Goal: Transaction & Acquisition: Purchase product/service

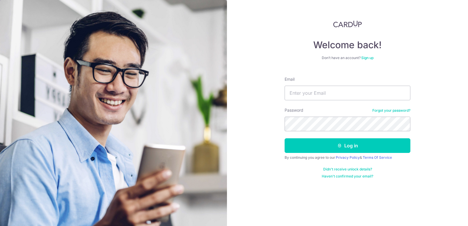
click at [323, 94] on input "Email" at bounding box center [347, 93] width 126 height 15
type input "sunnyonetwothree@hotmail.com"
click at [284, 138] on button "Log in" at bounding box center [347, 145] width 126 height 15
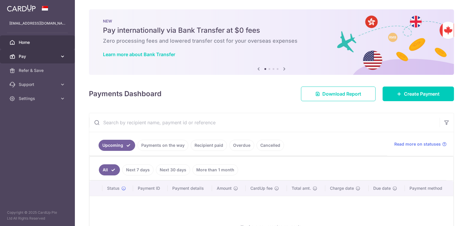
click at [37, 58] on span "Pay" at bounding box center [38, 56] width 39 height 6
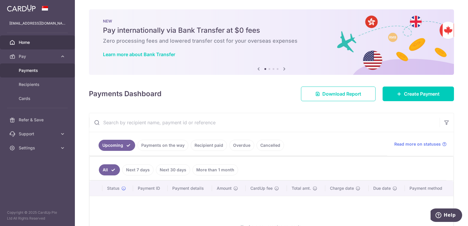
click at [36, 71] on span "Payments" at bounding box center [38, 70] width 39 height 6
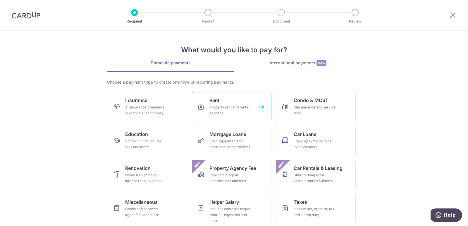
click at [218, 111] on div "Property rent and rental deposits" at bounding box center [230, 110] width 42 height 12
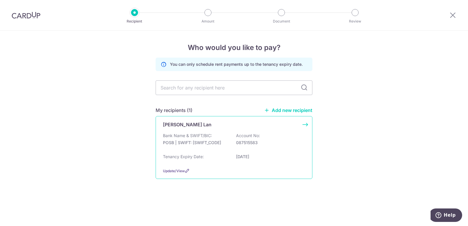
click at [201, 131] on div "[PERSON_NAME] Lan Bank Name & SWIFT/BIC: POSB | SWIFT: [SWIFT_CODE] Account No:…" at bounding box center [233, 147] width 157 height 63
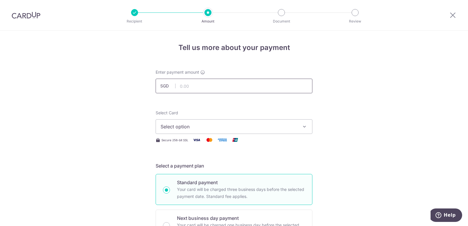
click at [215, 84] on input "text" at bounding box center [233, 86] width 157 height 15
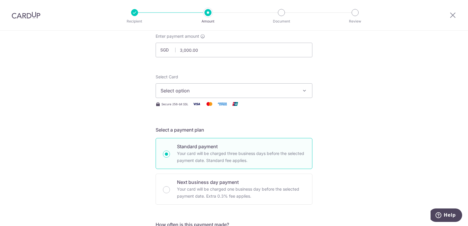
scroll to position [49, 0]
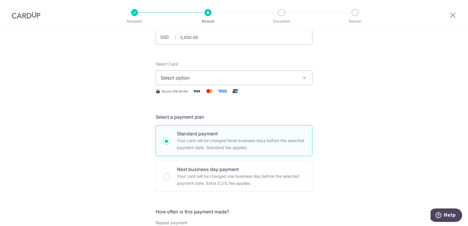
click at [221, 79] on span "Select option" at bounding box center [228, 77] width 136 height 7
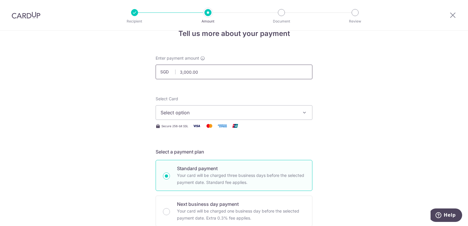
scroll to position [0, 0]
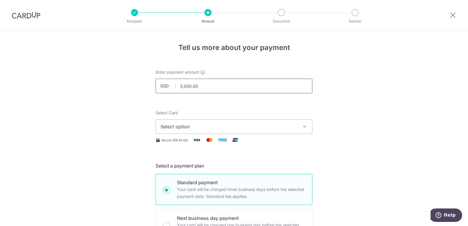
drag, startPoint x: 198, startPoint y: 81, endPoint x: 208, endPoint y: 97, distance: 19.3
click at [201, 88] on input "3,000.00" at bounding box center [233, 86] width 157 height 15
type input "3,000.00"
click at [220, 130] on button "Select option" at bounding box center [233, 126] width 157 height 15
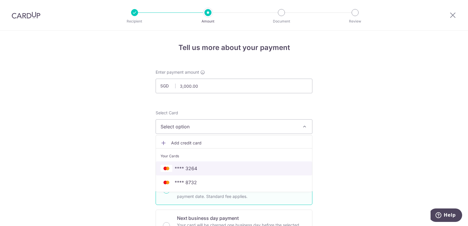
click at [203, 167] on span "**** 3264" at bounding box center [233, 168] width 147 height 7
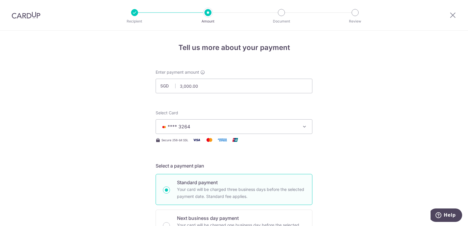
click at [252, 131] on button "**** 3264" at bounding box center [233, 126] width 157 height 15
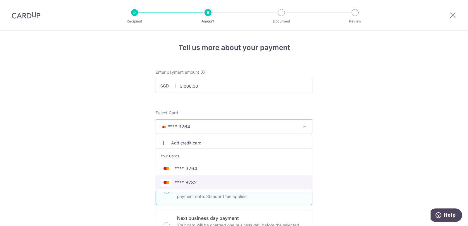
click at [204, 179] on link "**** 8732" at bounding box center [234, 182] width 156 height 14
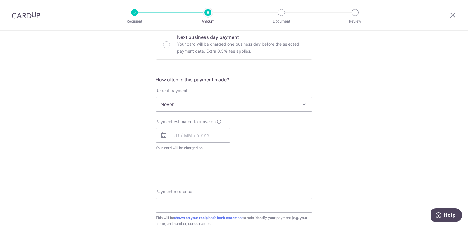
scroll to position [195, 0]
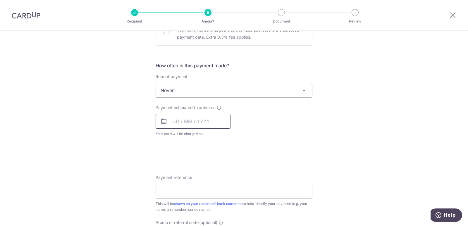
click at [177, 120] on input "text" at bounding box center [192, 121] width 75 height 15
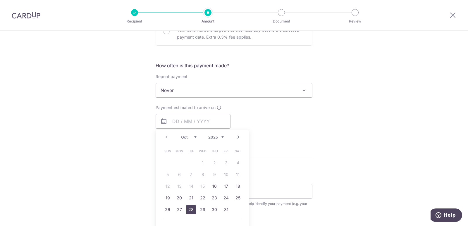
click at [190, 209] on link "28" at bounding box center [190, 209] width 9 height 9
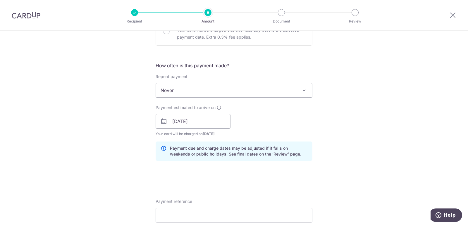
click at [298, 122] on div "Payment estimated to arrive on 28/10/2025 Prev Next Jan Feb Mar Apr May Jun Jul…" at bounding box center [234, 121] width 164 height 32
click at [211, 120] on input "28/10/2025" at bounding box center [192, 121] width 75 height 15
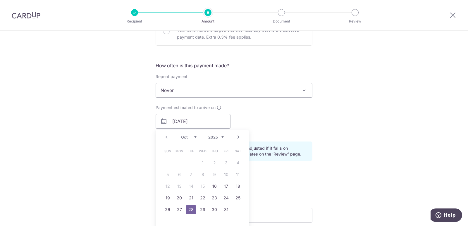
click at [174, 217] on div "Prev Next Oct Nov Dec 2025 2026 2027 2028 2029 2030 2031 2032 2033 2034 2035 Su…" at bounding box center [202, 183] width 94 height 106
click at [177, 210] on link "27" at bounding box center [178, 209] width 9 height 9
type input "27/10/2025"
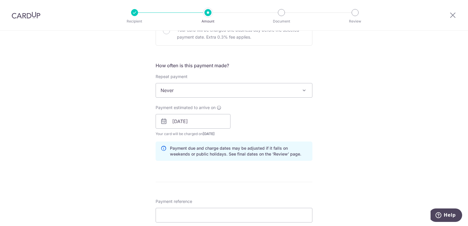
click at [354, 130] on div "Tell us more about your payment Enter payment amount SGD 3,000.00 3000.00 Selec…" at bounding box center [234, 112] width 468 height 553
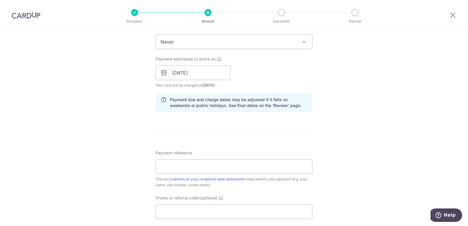
scroll to position [292, 0]
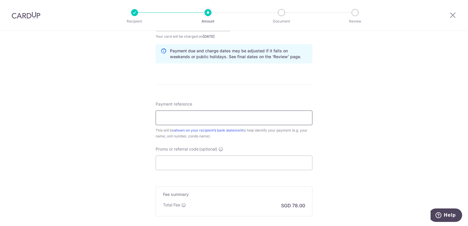
click at [186, 120] on input "Payment reference" at bounding box center [233, 117] width 157 height 15
type input "N"
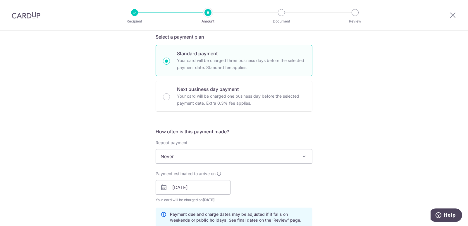
scroll to position [49, 0]
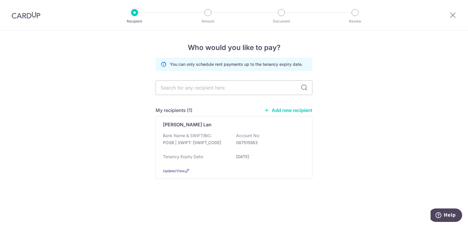
click at [32, 16] on img at bounding box center [26, 15] width 29 height 7
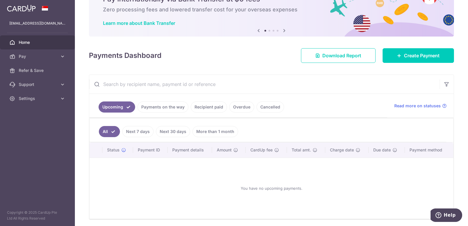
scroll to position [53, 0]
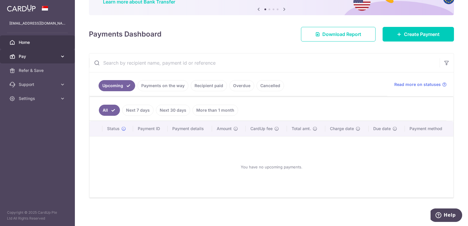
click at [51, 54] on span "Pay" at bounding box center [38, 56] width 39 height 6
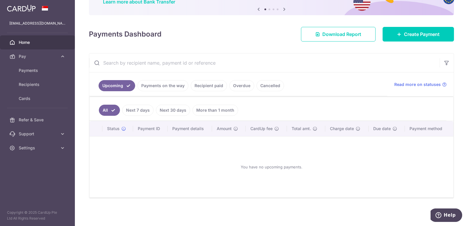
click at [167, 86] on link "Payments on the way" at bounding box center [162, 85] width 51 height 11
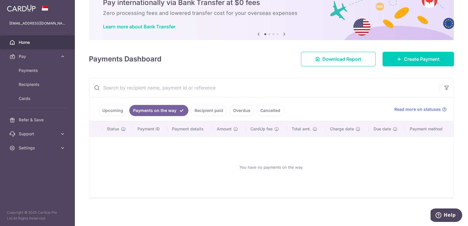
click at [211, 110] on link "Recipient paid" at bounding box center [209, 110] width 36 height 11
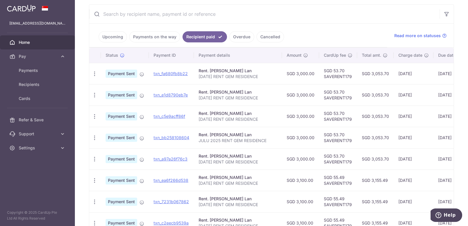
scroll to position [100, 0]
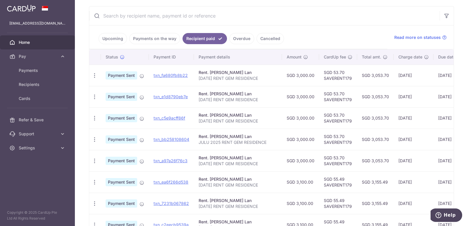
drag, startPoint x: 275, startPoint y: 77, endPoint x: 198, endPoint y: 79, distance: 77.8
click at [198, 79] on td "Rent. Loi Tiew Lan OCTOBER 2025 RENT GEM RESIDENCE" at bounding box center [238, 75] width 88 height 21
copy p "[DATE] RENT GEM RESIDENCE"
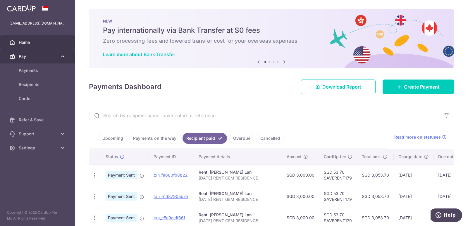
click at [35, 57] on span "Pay" at bounding box center [38, 56] width 39 height 6
drag, startPoint x: 42, startPoint y: 62, endPoint x: 51, endPoint y: 61, distance: 9.7
click at [42, 62] on link "Pay" at bounding box center [37, 56] width 75 height 14
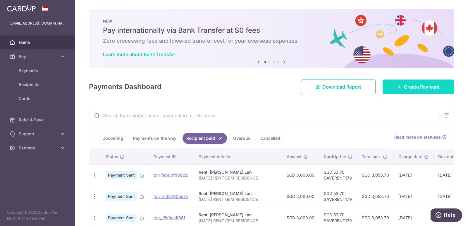
click at [414, 88] on span "Create Payment" at bounding box center [422, 86] width 36 height 7
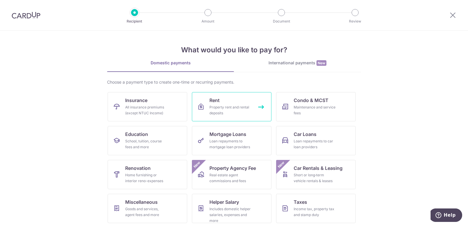
click at [209, 101] on span "Rent" at bounding box center [214, 100] width 10 height 7
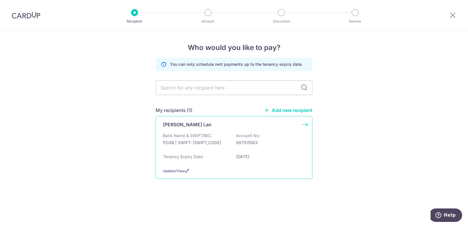
click at [194, 136] on p "Bank Name & SWIFT/BIC:" at bounding box center [187, 136] width 49 height 6
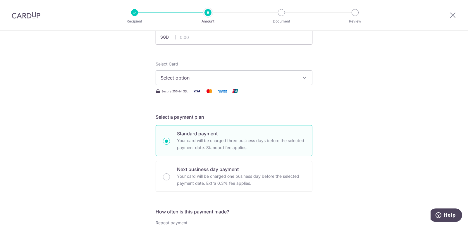
click at [205, 38] on input "text" at bounding box center [233, 37] width 157 height 15
type input "3,000.00"
click at [185, 78] on span "Select option" at bounding box center [228, 77] width 136 height 7
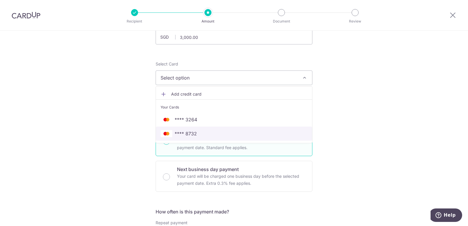
click at [209, 137] on link "**** 8732" at bounding box center [234, 134] width 156 height 14
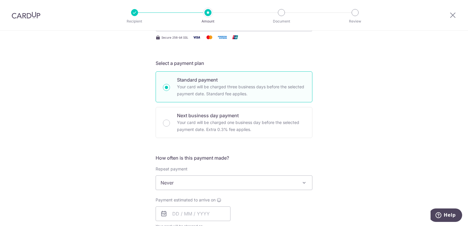
scroll to position [146, 0]
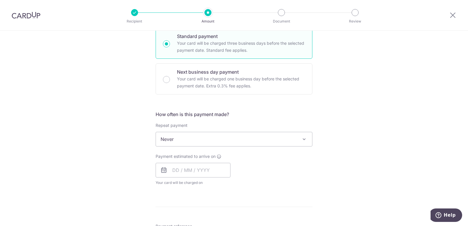
click at [193, 140] on span "Never" at bounding box center [234, 139] width 156 height 14
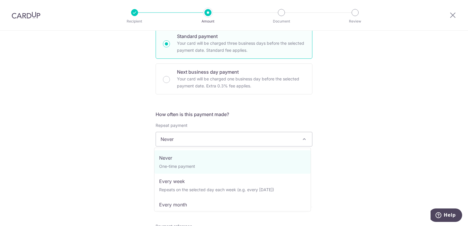
click at [319, 127] on div "Tell us more about your payment Enter payment amount SGD 3,000.00 3000.00 Selec…" at bounding box center [234, 149] width 468 height 529
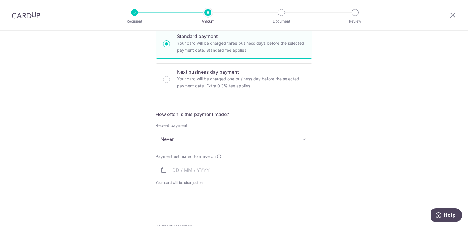
click at [195, 169] on input "text" at bounding box center [192, 170] width 75 height 15
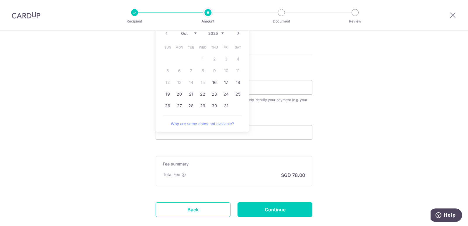
scroll to position [285, 0]
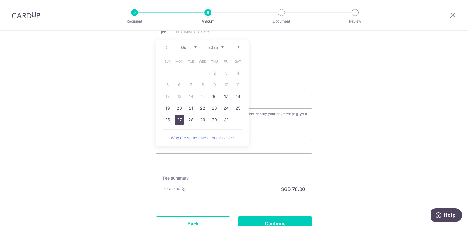
click at [177, 119] on link "27" at bounding box center [178, 119] width 9 height 9
type input "[DATE]"
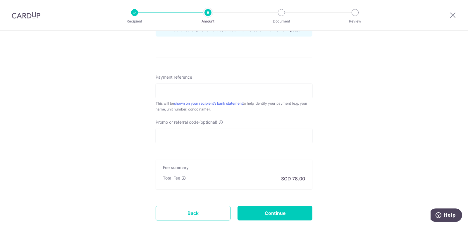
scroll to position [333, 0]
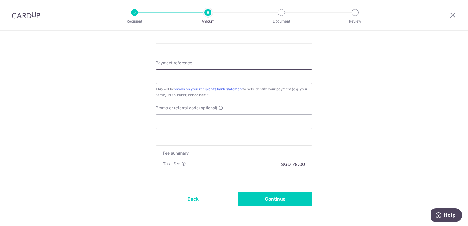
click at [189, 76] on input "Payment reference" at bounding box center [233, 76] width 157 height 15
paste input "[DATE] RENT GEM RESIDENCE"
drag, startPoint x: 179, startPoint y: 77, endPoint x: 160, endPoint y: 79, distance: 19.0
click at [160, 79] on input "[DATE] RENT GEM RESIDENCE" at bounding box center [233, 76] width 157 height 15
drag, startPoint x: 182, startPoint y: 79, endPoint x: 129, endPoint y: 78, distance: 53.2
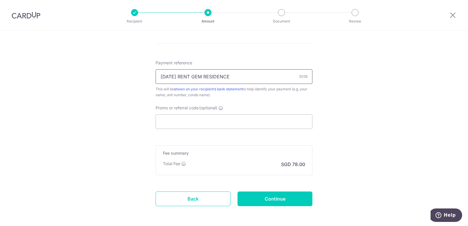
type input "Novmember 2025 RENT GEM RESIDENCE"
click at [210, 122] on input "Promo or referral code (optional)" at bounding box center [233, 121] width 157 height 15
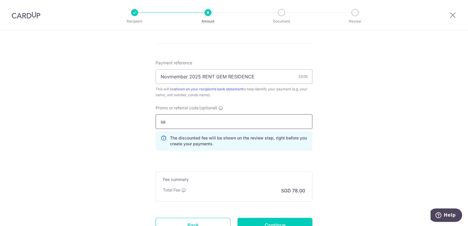
type input "s"
type input "SAVERENT179"
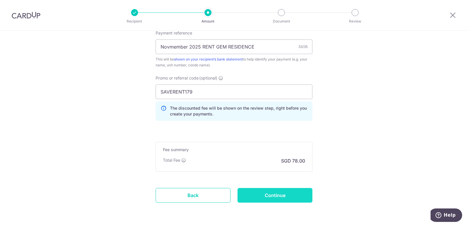
scroll to position [384, 0]
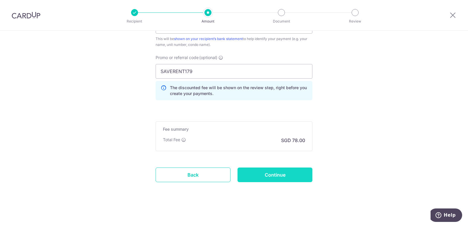
click at [287, 175] on input "Continue" at bounding box center [274, 174] width 75 height 15
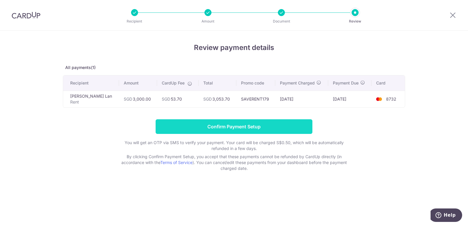
click at [233, 124] on input "Confirm Payment Setup" at bounding box center [233, 126] width 157 height 15
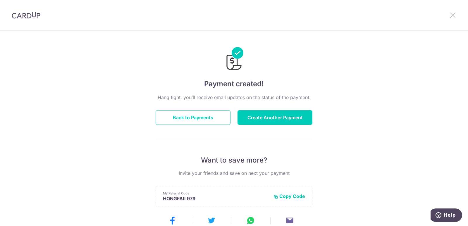
drag, startPoint x: 457, startPoint y: 14, endPoint x: 453, endPoint y: 14, distance: 3.8
click at [457, 14] on div at bounding box center [452, 15] width 30 height 30
click at [451, 14] on icon at bounding box center [452, 14] width 7 height 7
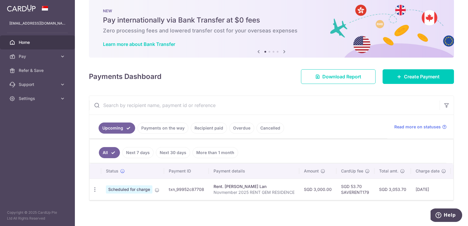
scroll to position [16, 0]
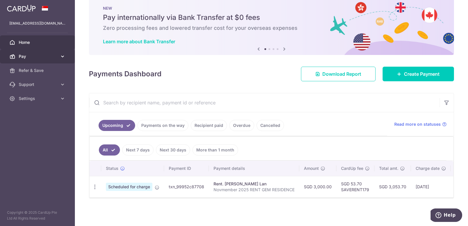
click at [40, 56] on span "Pay" at bounding box center [38, 56] width 39 height 6
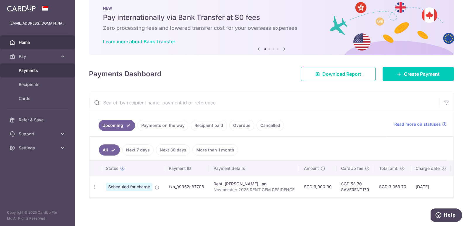
click at [53, 68] on span "Payments" at bounding box center [38, 70] width 39 height 6
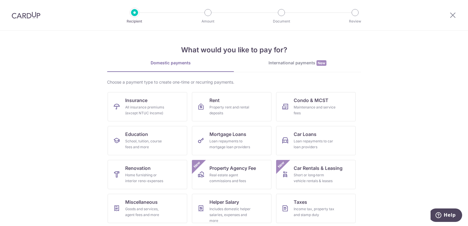
click at [25, 16] on img at bounding box center [26, 15] width 29 height 7
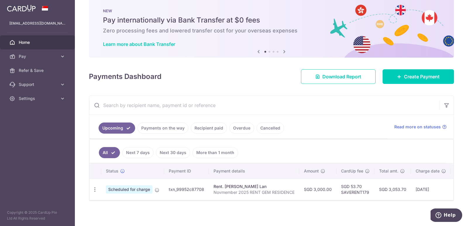
scroll to position [16, 0]
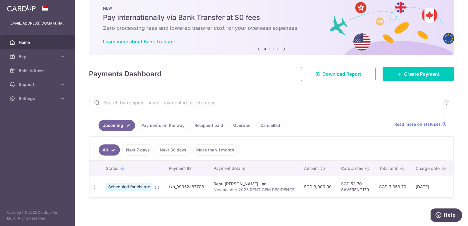
click at [141, 148] on link "Next 7 days" at bounding box center [137, 149] width 31 height 11
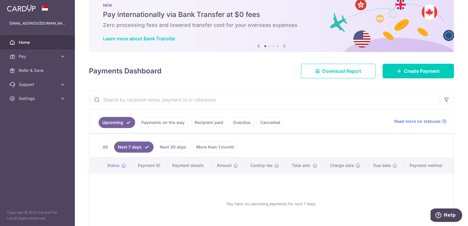
click at [179, 122] on link "Payments on the way" at bounding box center [162, 122] width 51 height 11
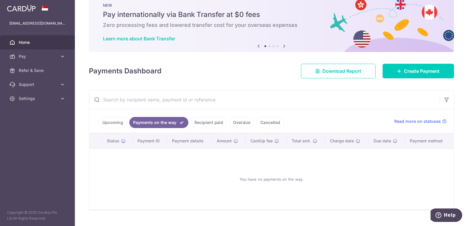
click at [211, 122] on link "Recipient paid" at bounding box center [209, 122] width 36 height 11
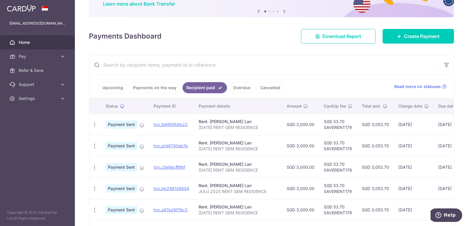
scroll to position [113, 0]
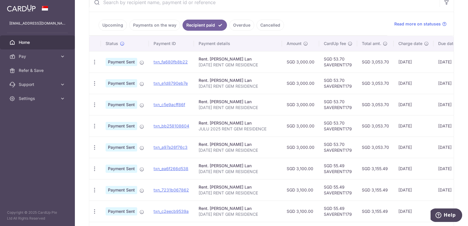
click at [119, 25] on link "Upcoming" at bounding box center [112, 25] width 28 height 11
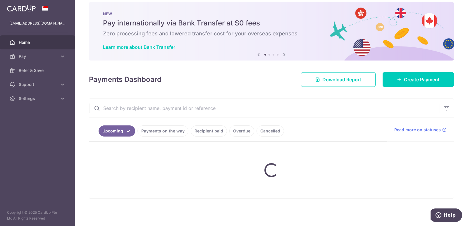
scroll to position [16, 0]
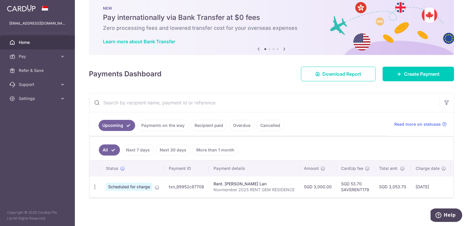
click at [194, 122] on link "Recipient paid" at bounding box center [209, 125] width 36 height 11
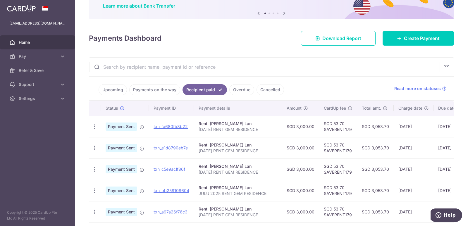
scroll to position [0, 0]
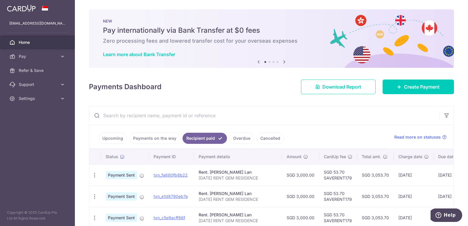
click at [45, 36] on link "Home" at bounding box center [37, 42] width 75 height 14
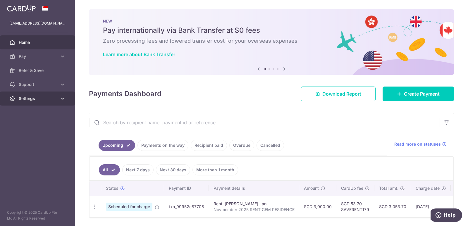
click at [56, 93] on link "Settings" at bounding box center [37, 98] width 75 height 14
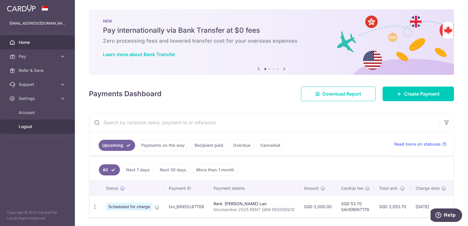
click at [35, 123] on link "Logout" at bounding box center [37, 127] width 75 height 14
